Goal: Find specific page/section: Find specific page/section

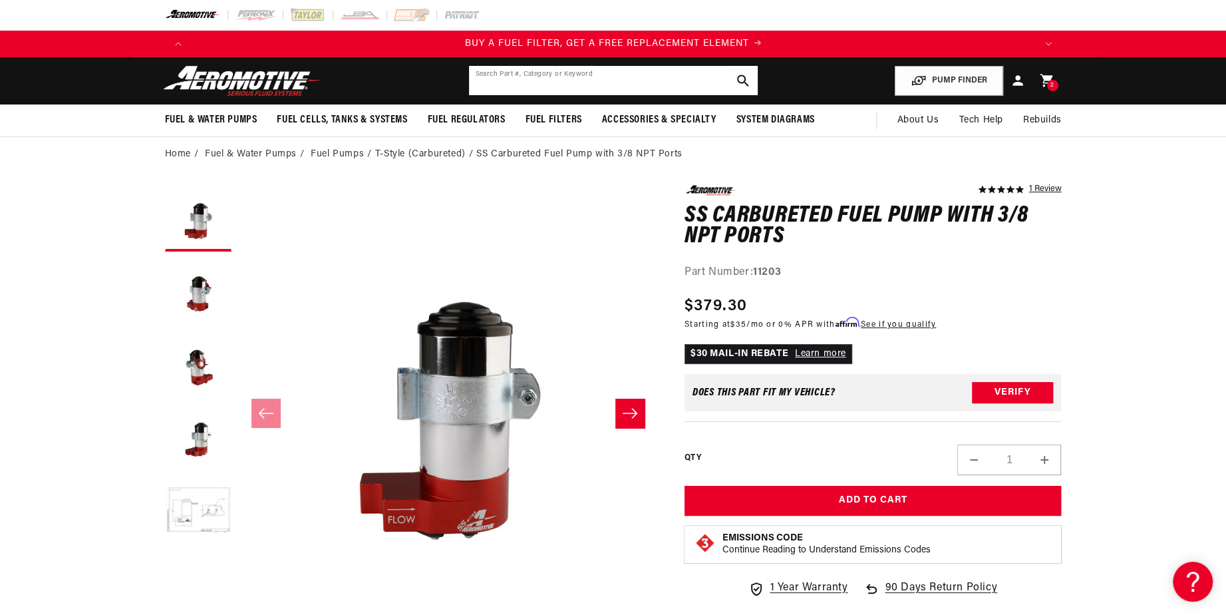
click at [547, 93] on input "text" at bounding box center [613, 80] width 289 height 29
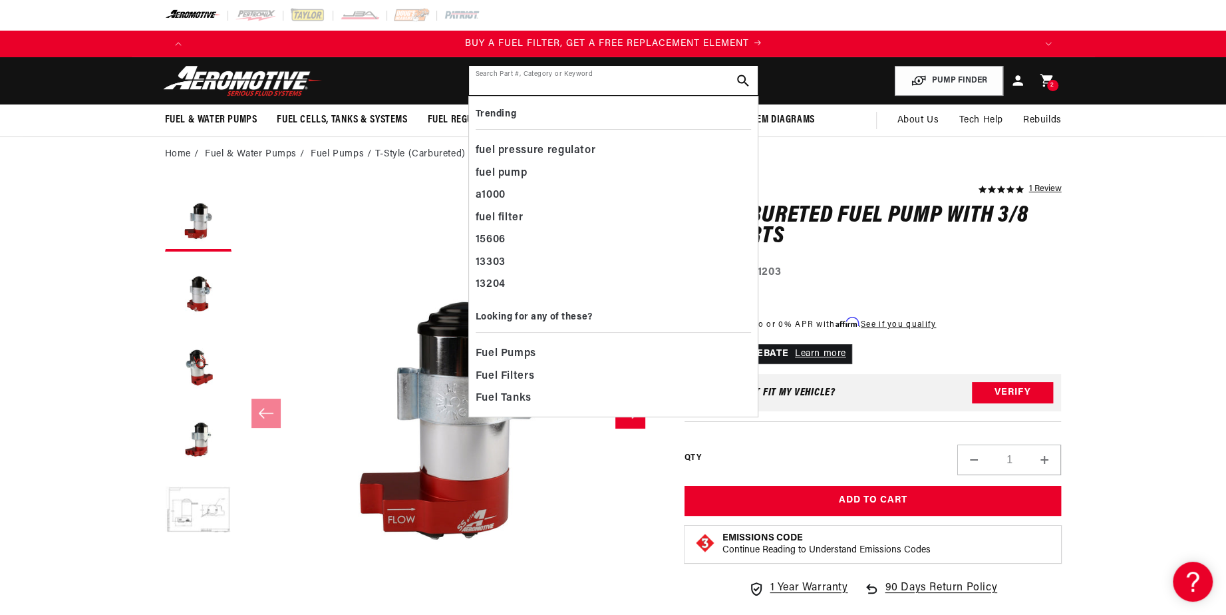
paste input "11196"
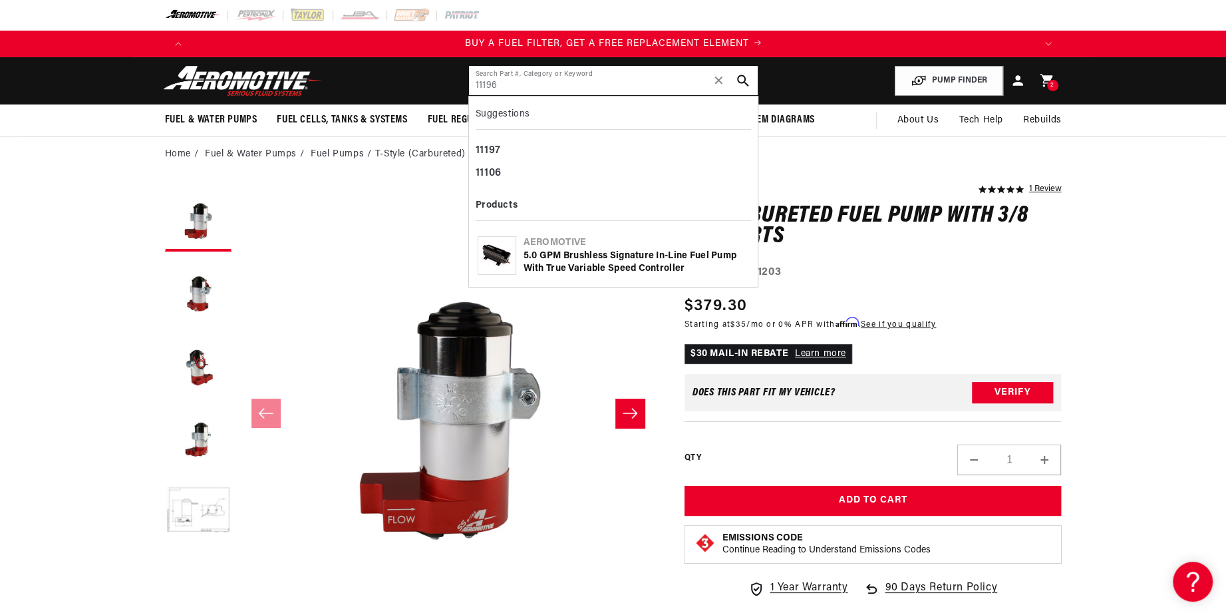
type input "11196"
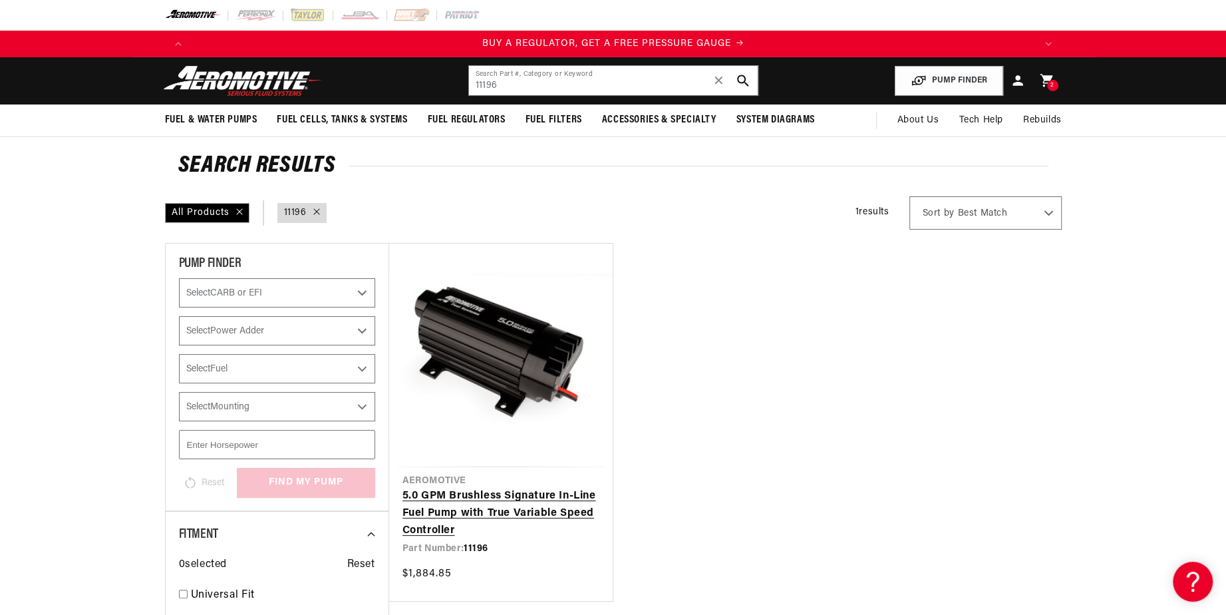
click at [488, 500] on link "5.0 GPM Brushless Signature In-Line Fuel Pump with True Variable Speed Controll…" at bounding box center [501, 513] width 197 height 51
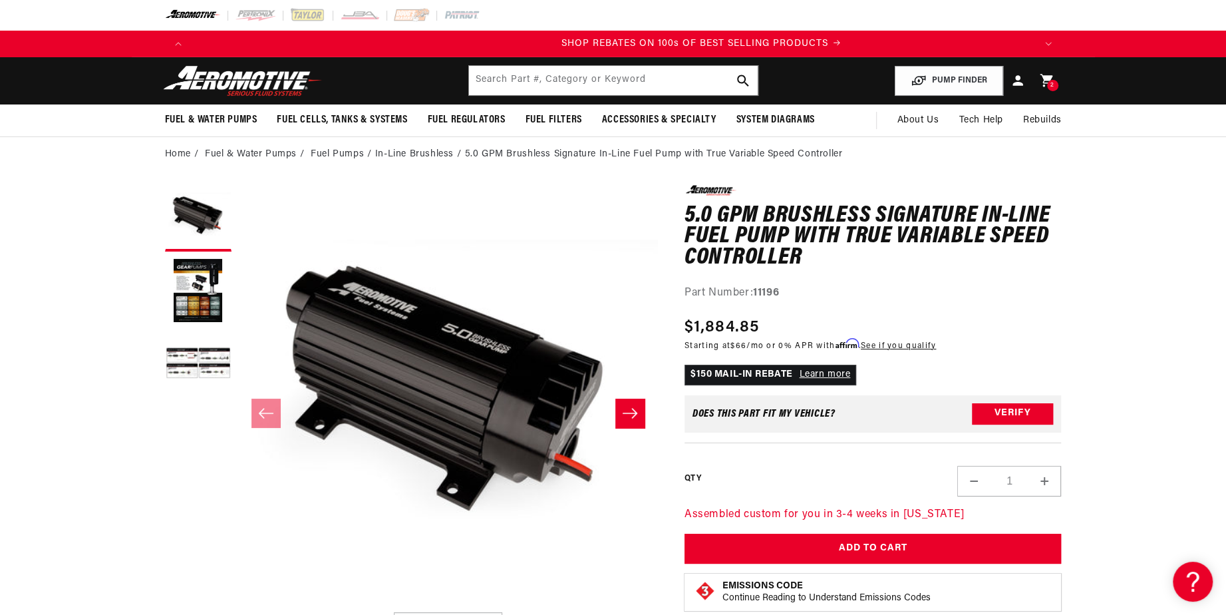
scroll to position [0, 1687]
click at [572, 82] on input "text" at bounding box center [613, 80] width 289 height 29
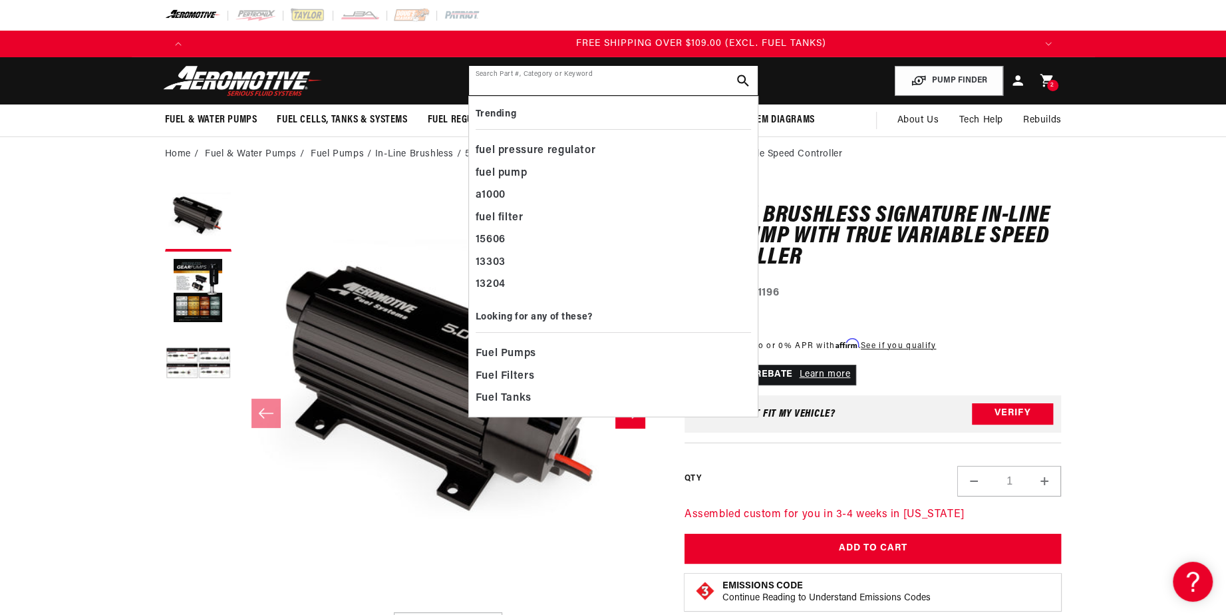
scroll to position [0, 2531]
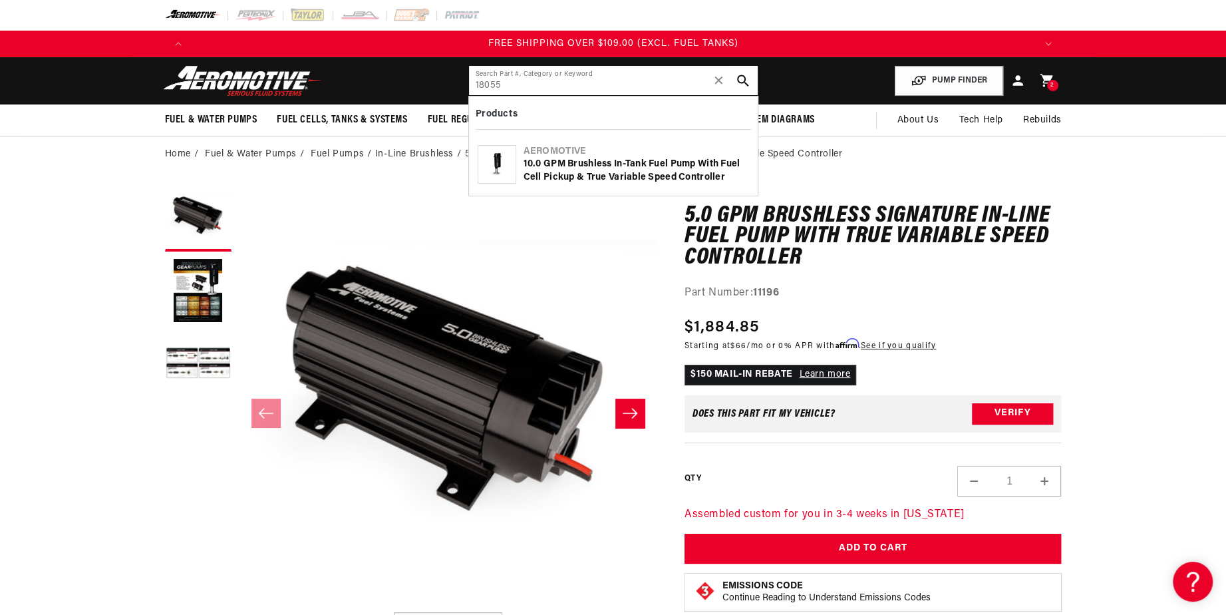
type input "18055"
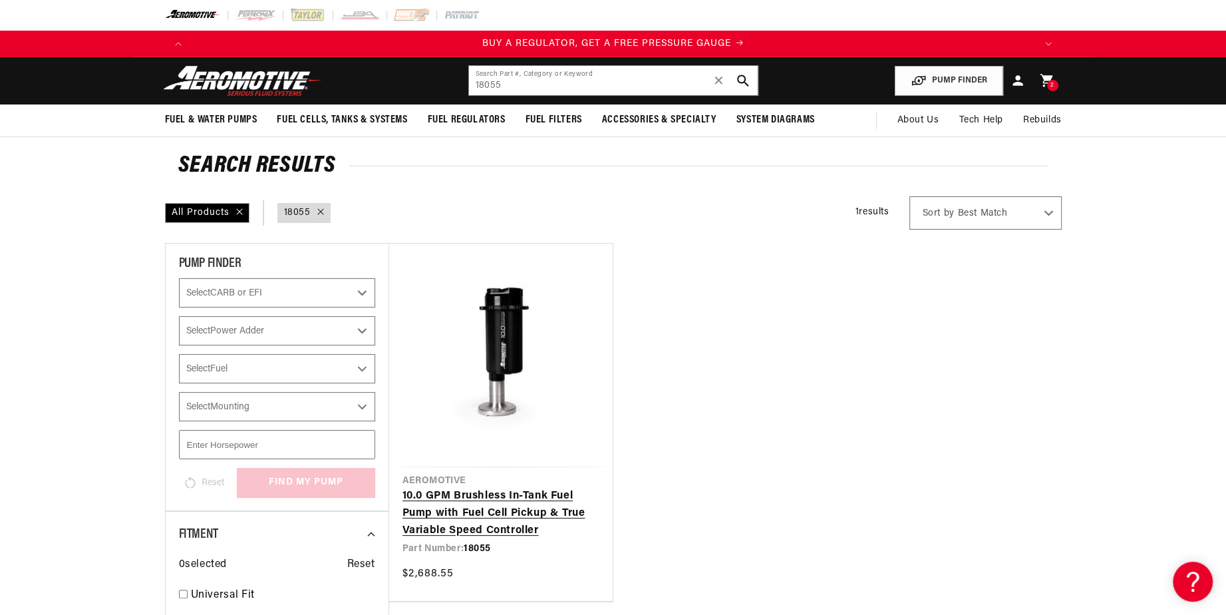
click at [503, 492] on link "10.0 GPM Brushless In-Tank Fuel Pump with Fuel Cell Pickup & True Variable Spee…" at bounding box center [501, 513] width 197 height 51
